Goal: Task Accomplishment & Management: Use online tool/utility

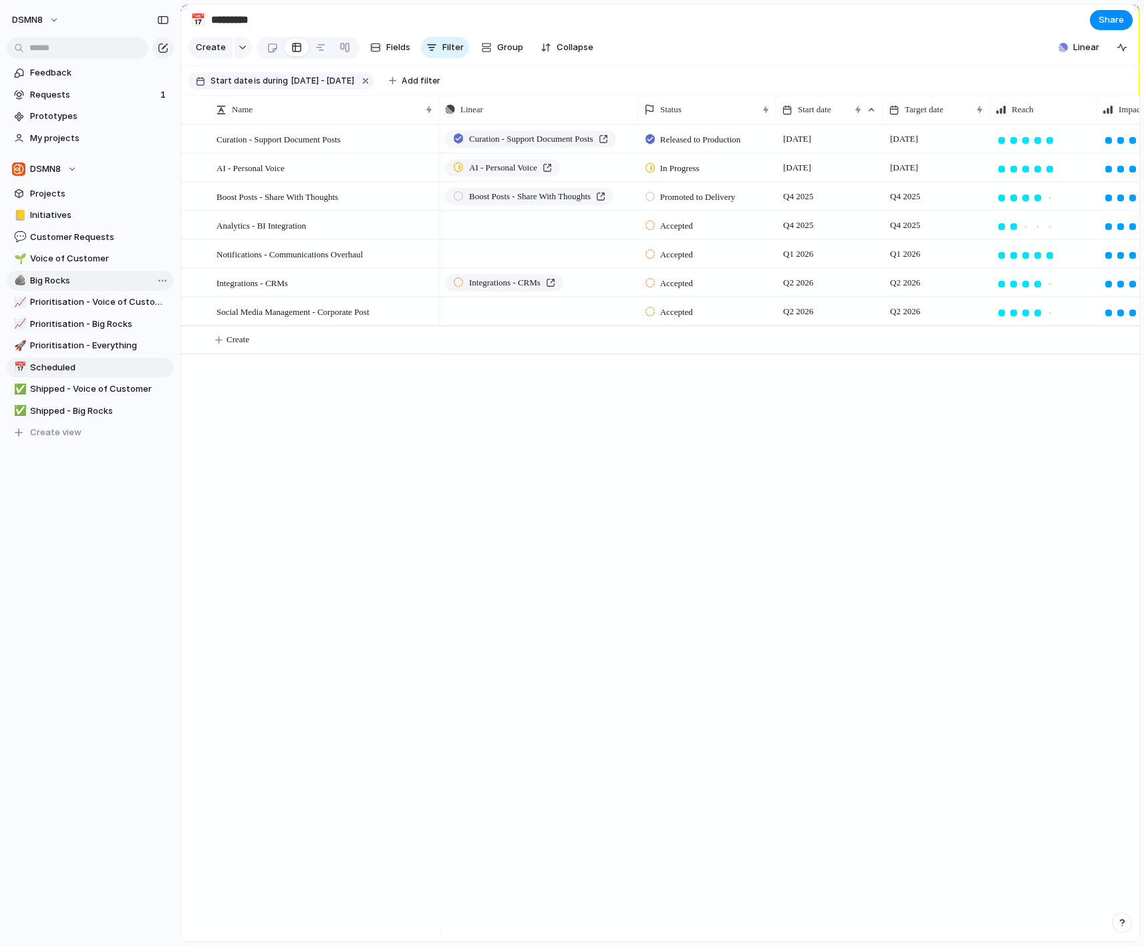
click at [88, 278] on span "Big Rocks" at bounding box center [99, 280] width 139 height 13
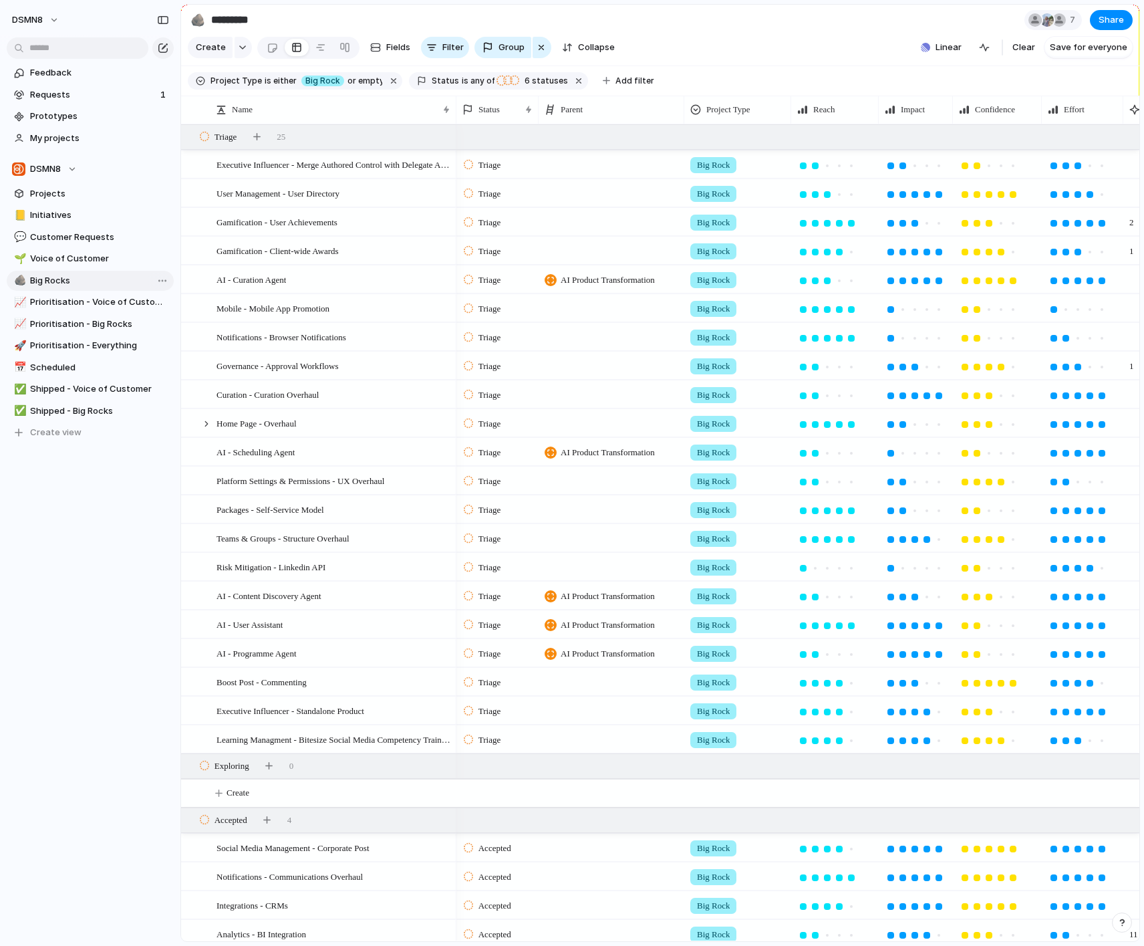
type input "*********"
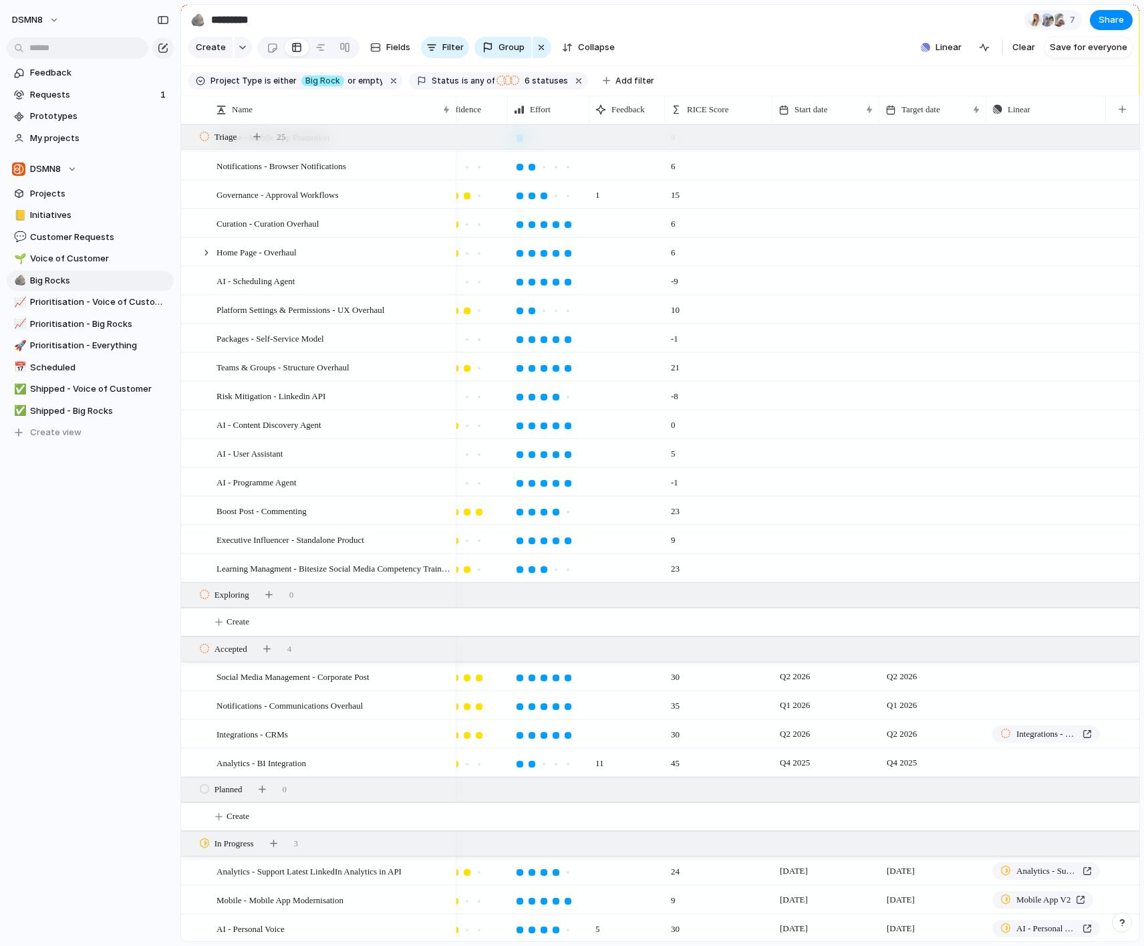
scroll to position [182, 0]
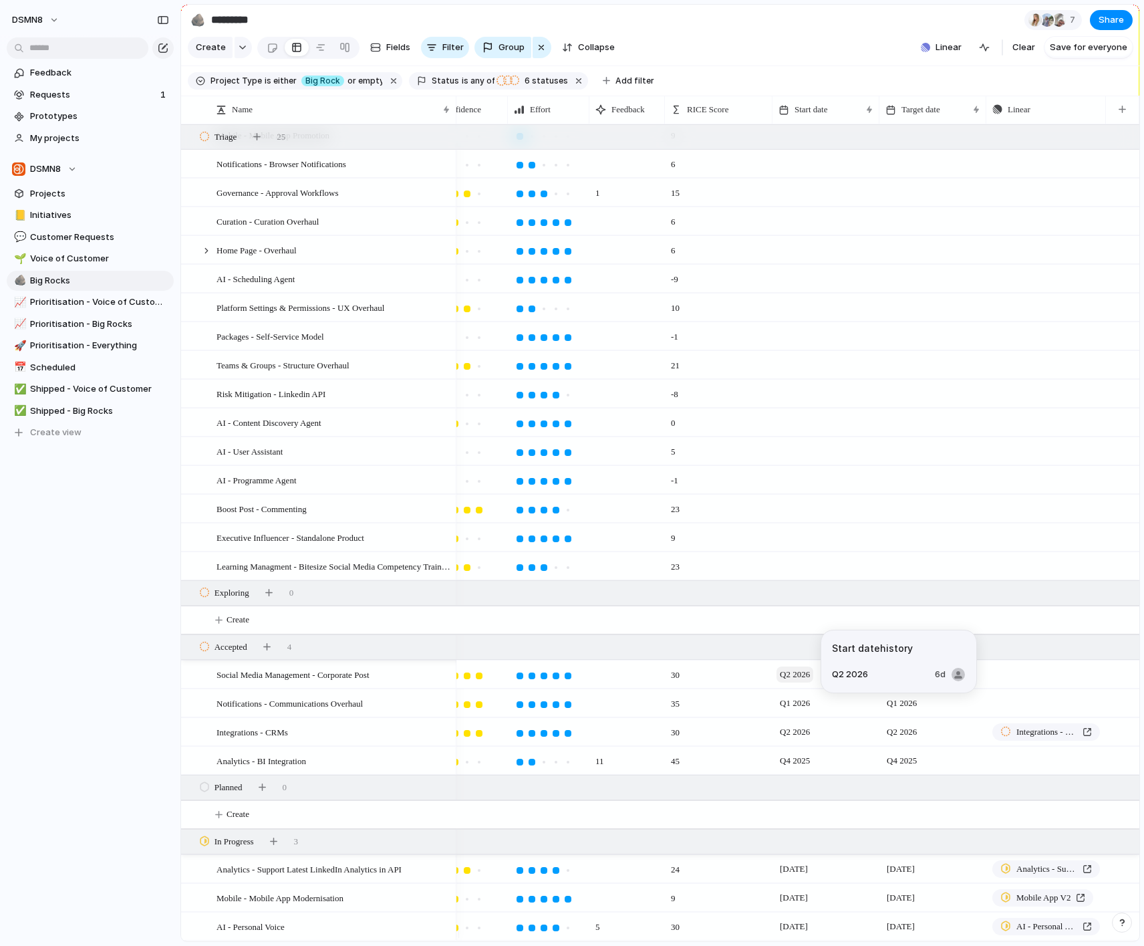
click at [802, 668] on span "Q2 2026" at bounding box center [795, 674] width 37 height 16
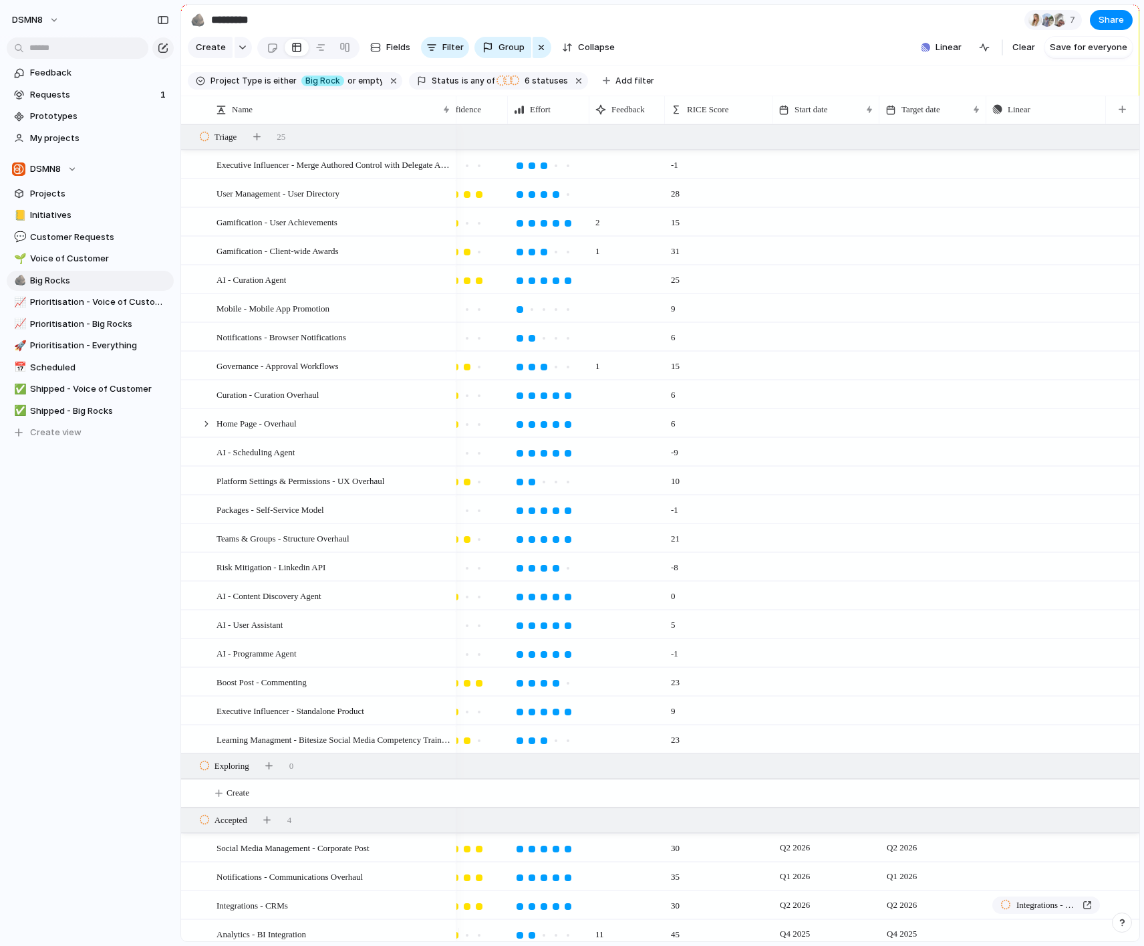
click at [743, 364] on div "15" at bounding box center [719, 365] width 106 height 27
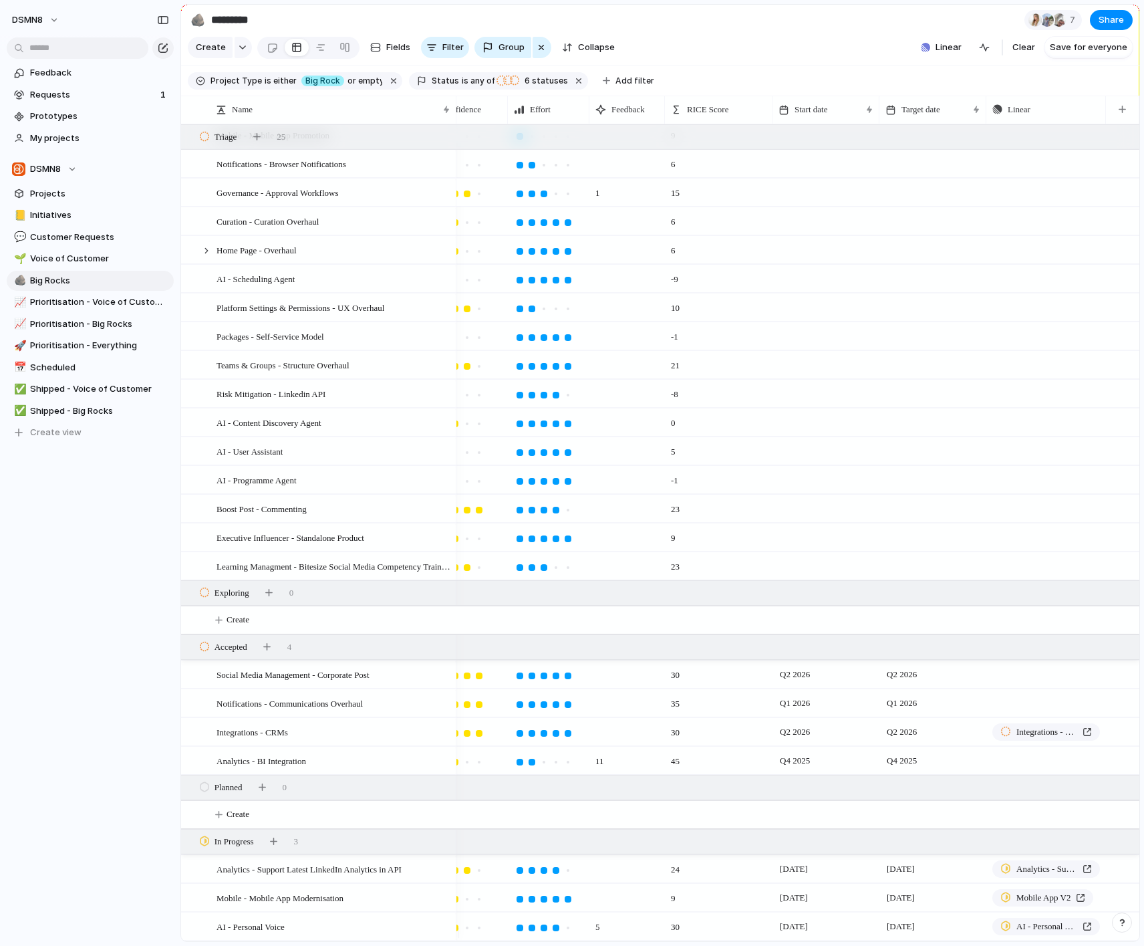
scroll to position [183, 0]
click at [698, 116] on span "RICE Score" at bounding box center [707, 109] width 41 height 13
click at [690, 107] on div "Modify Hide Sort ascending Sort descending" at bounding box center [572, 473] width 1144 height 946
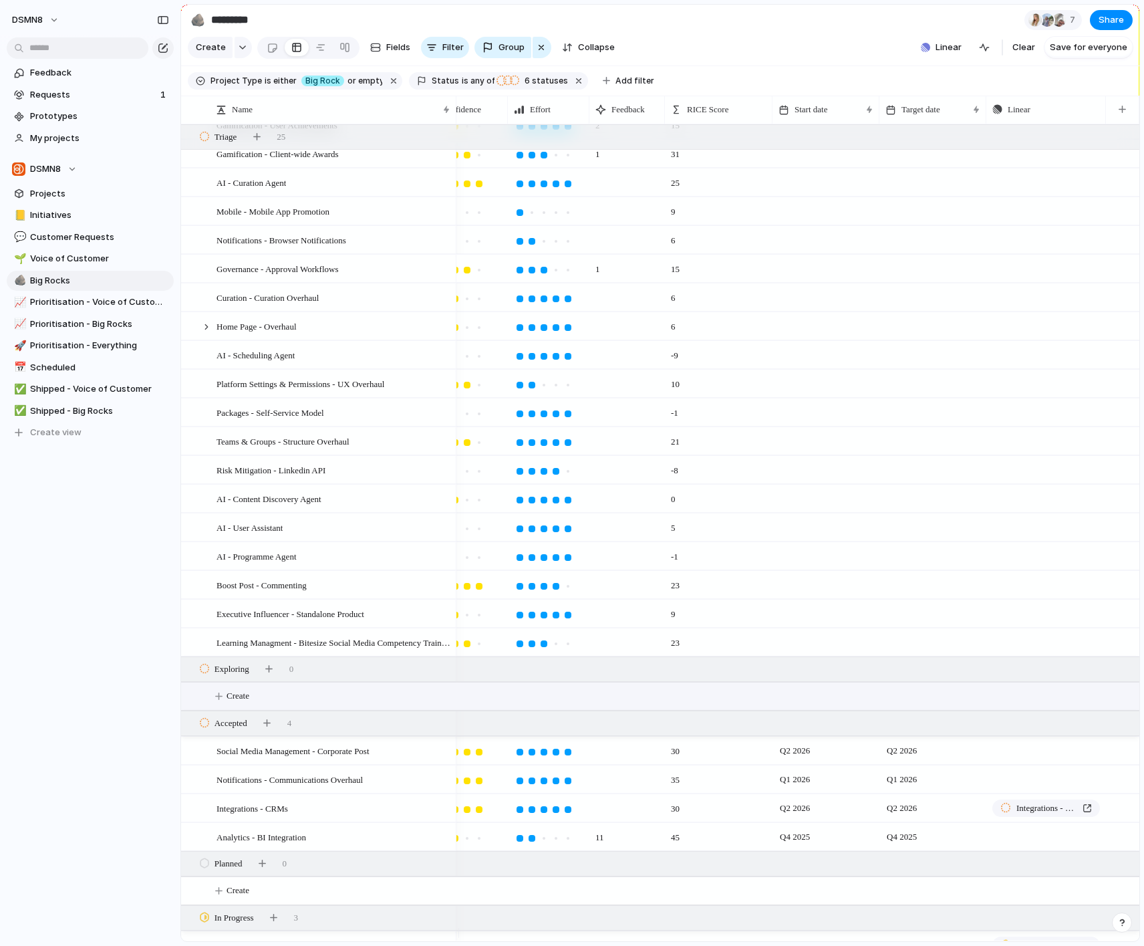
scroll to position [182, 0]
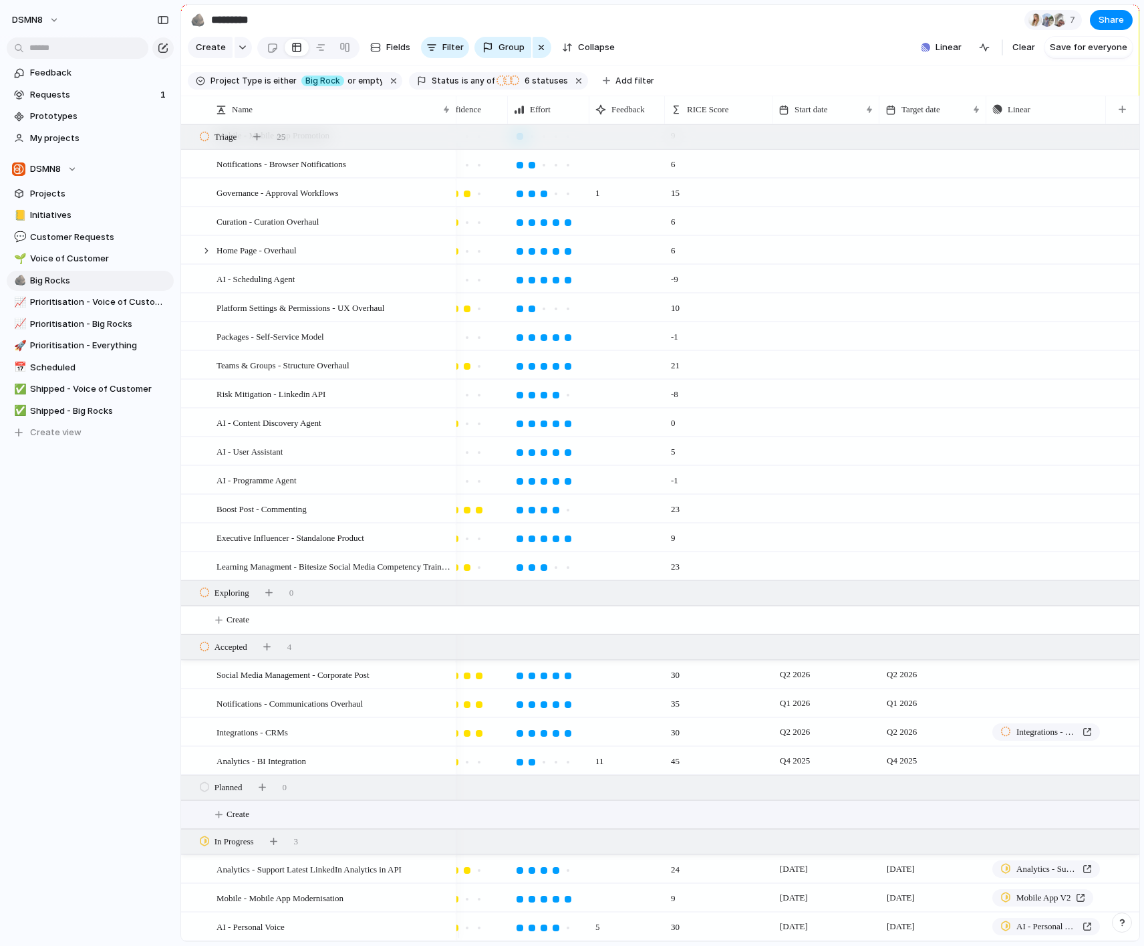
click at [408, 815] on button "Create" at bounding box center [678, 814] width 966 height 27
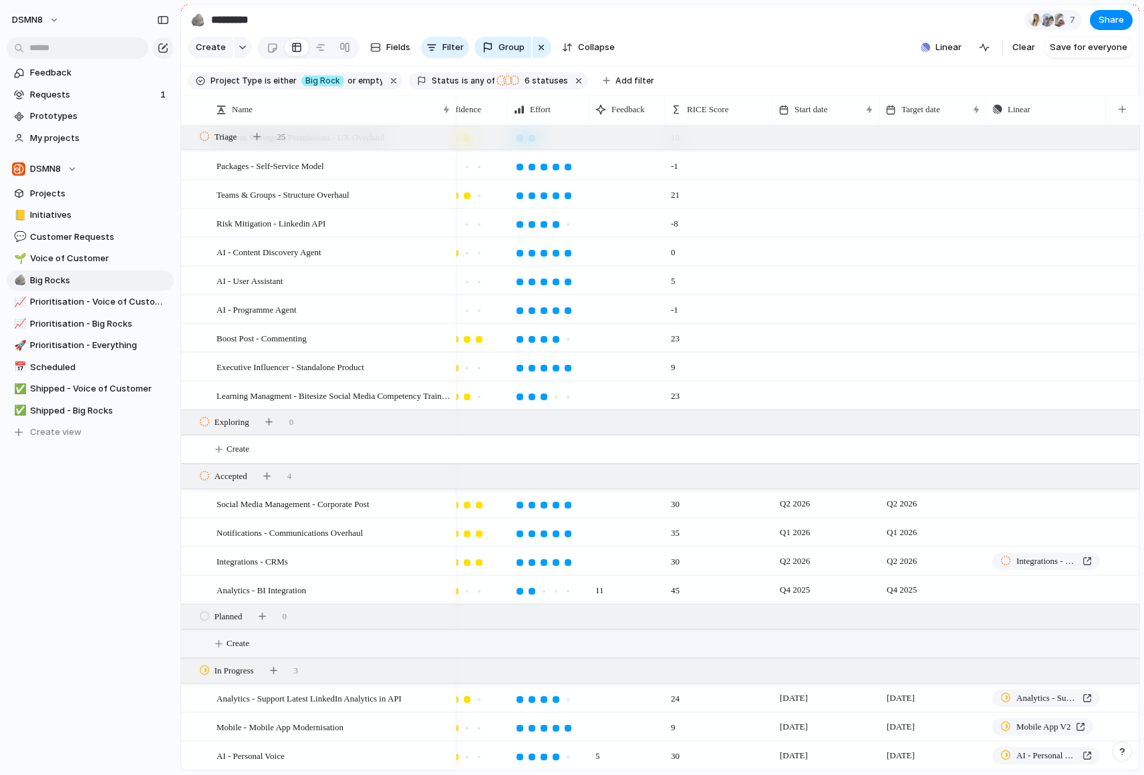
scroll to position [350, 0]
click at [161, 708] on div "DSMN8 Feedback Requests 1 Prototypes My projects DSMN8 Projects 📒 Initiatives 💬…" at bounding box center [90, 387] width 180 height 775
